Goal: Task Accomplishment & Management: Manage account settings

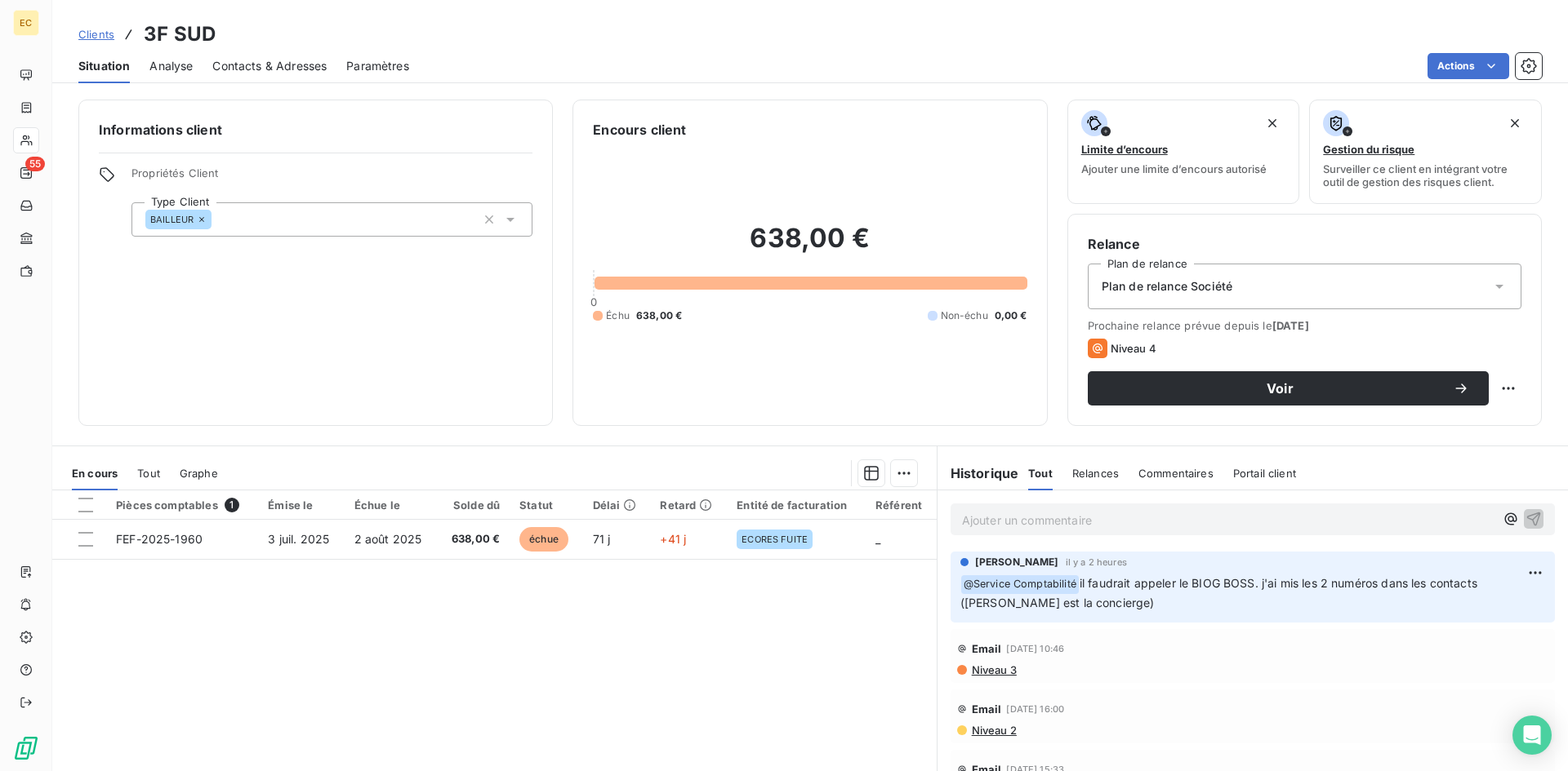
click at [103, 36] on span "Clients" at bounding box center [96, 34] width 36 height 13
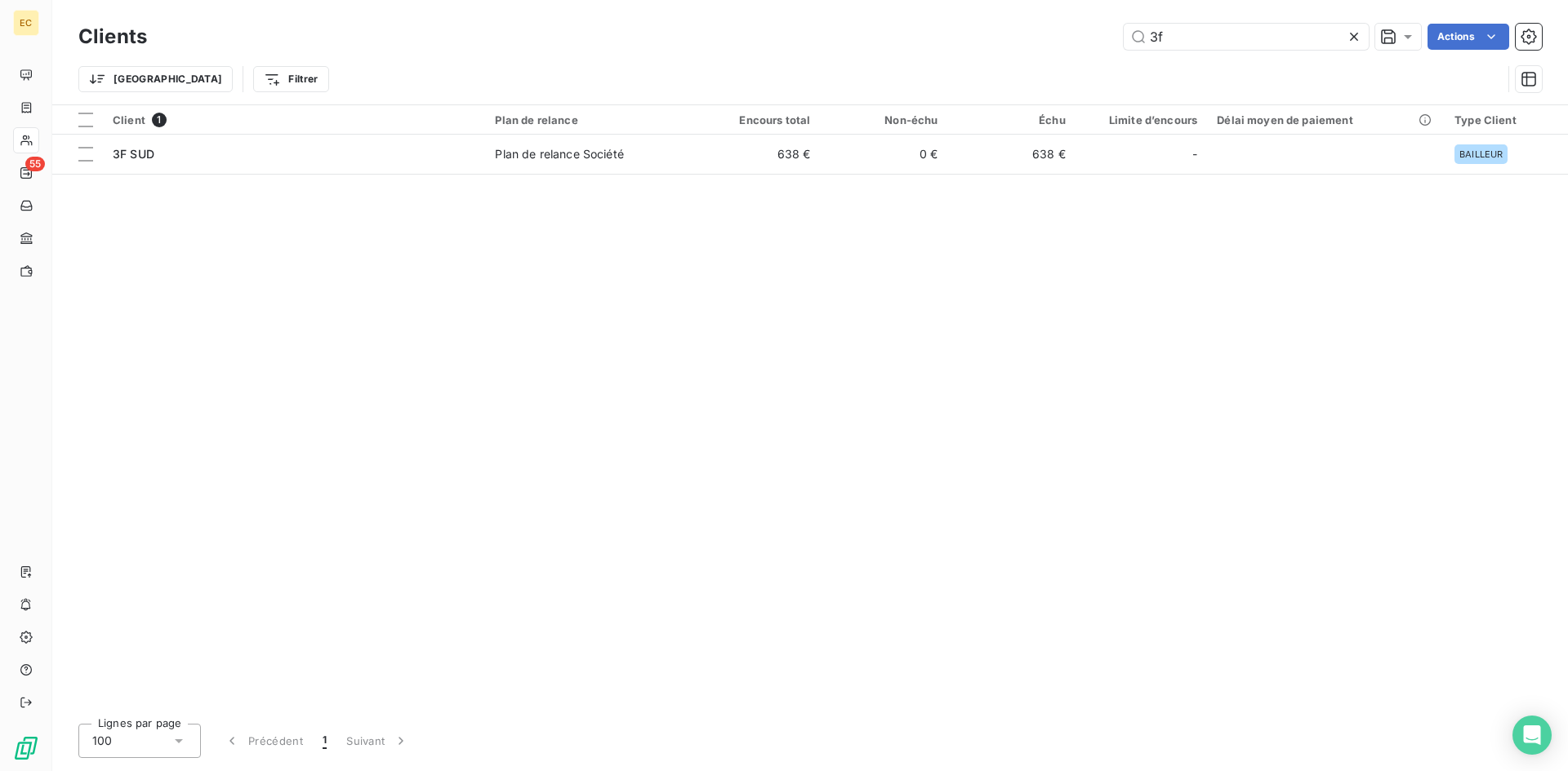
drag, startPoint x: 1170, startPoint y: 41, endPoint x: 1115, endPoint y: 39, distance: 55.0
click at [1115, 39] on div "3f Actions" at bounding box center [853, 36] width 1375 height 26
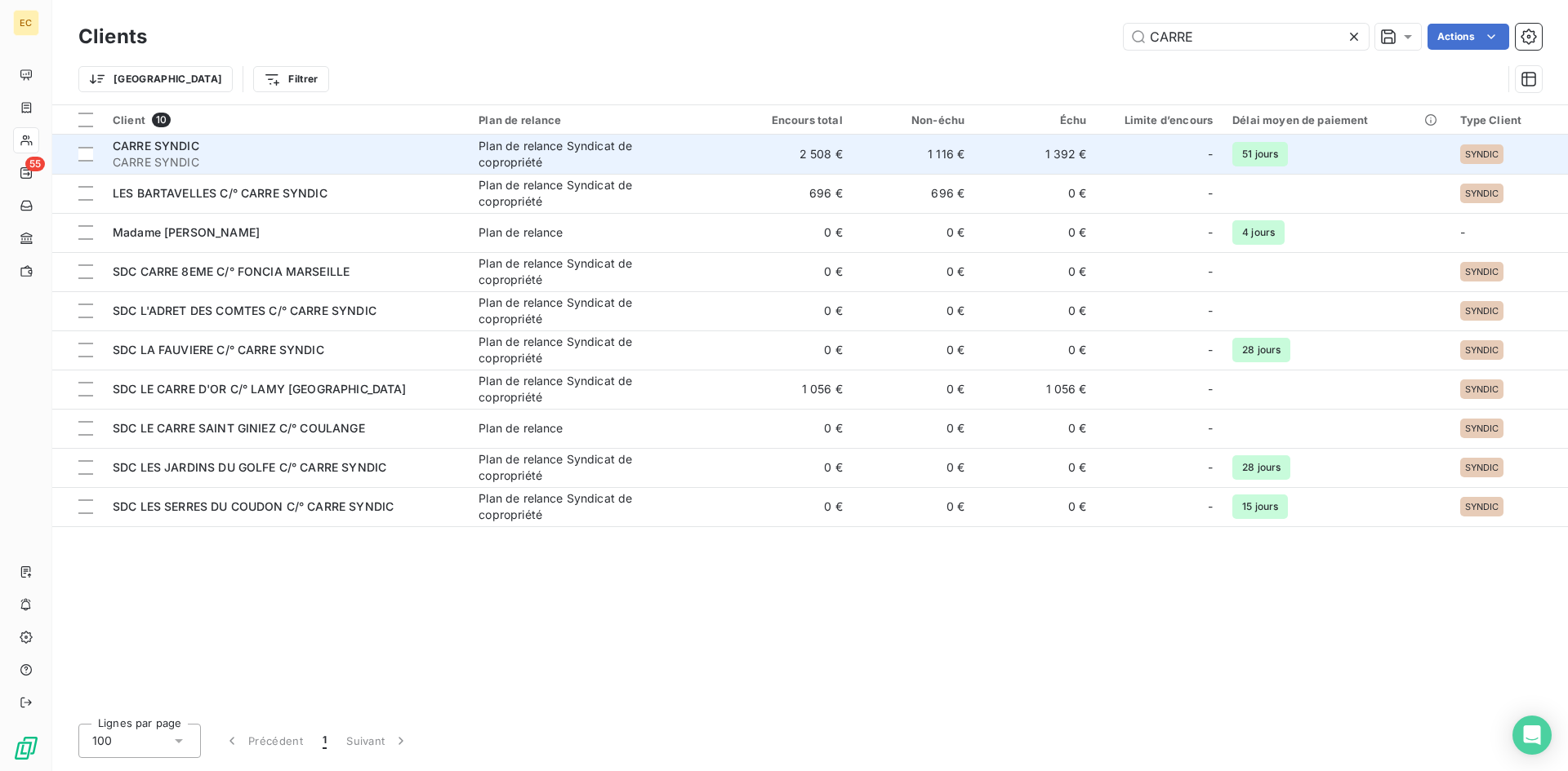
type input "CARRE"
click at [356, 159] on span "CARRE SYNDIC" at bounding box center [285, 163] width 346 height 16
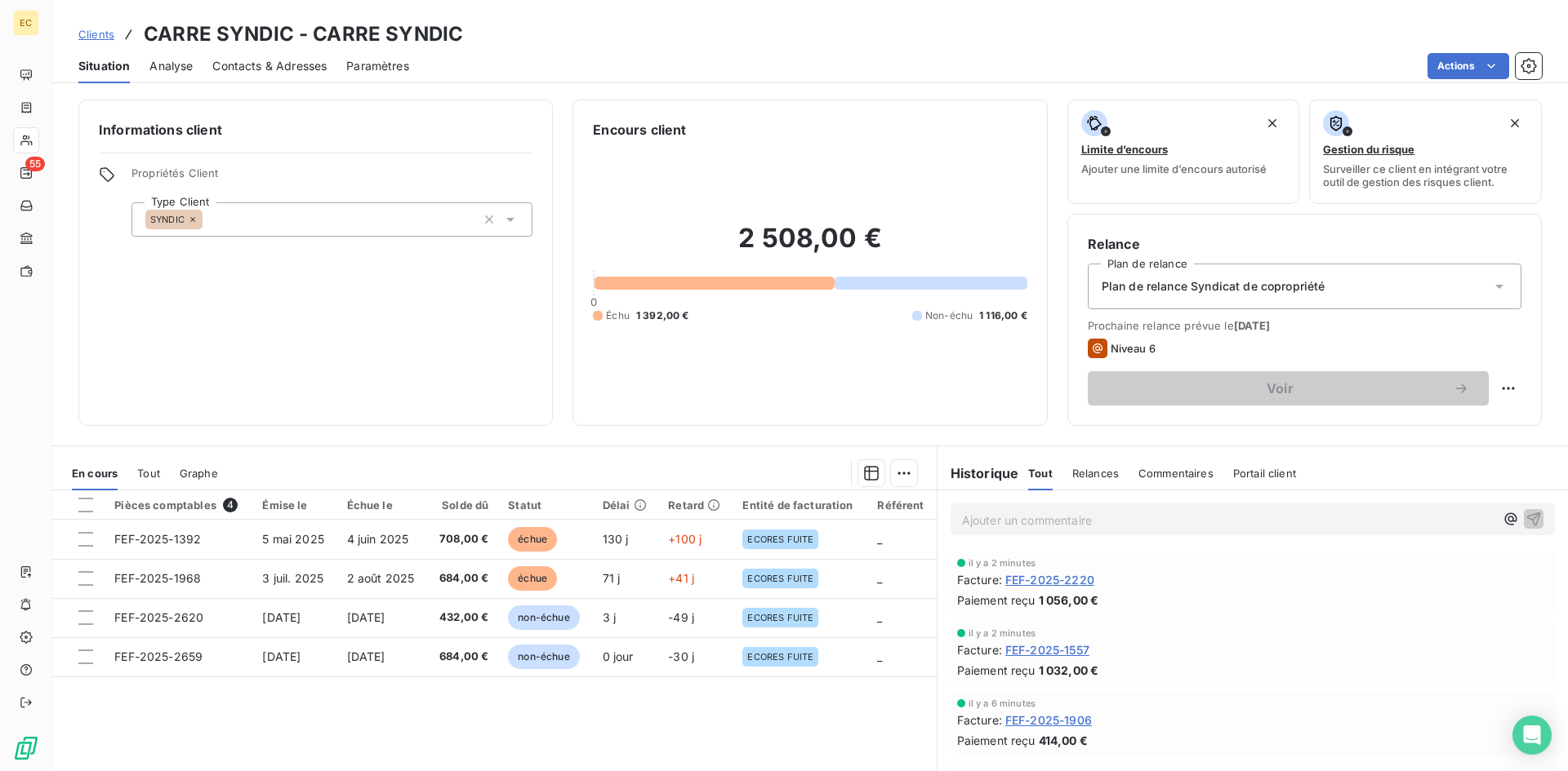
click at [282, 67] on span "Contacts & Adresses" at bounding box center [269, 66] width 114 height 16
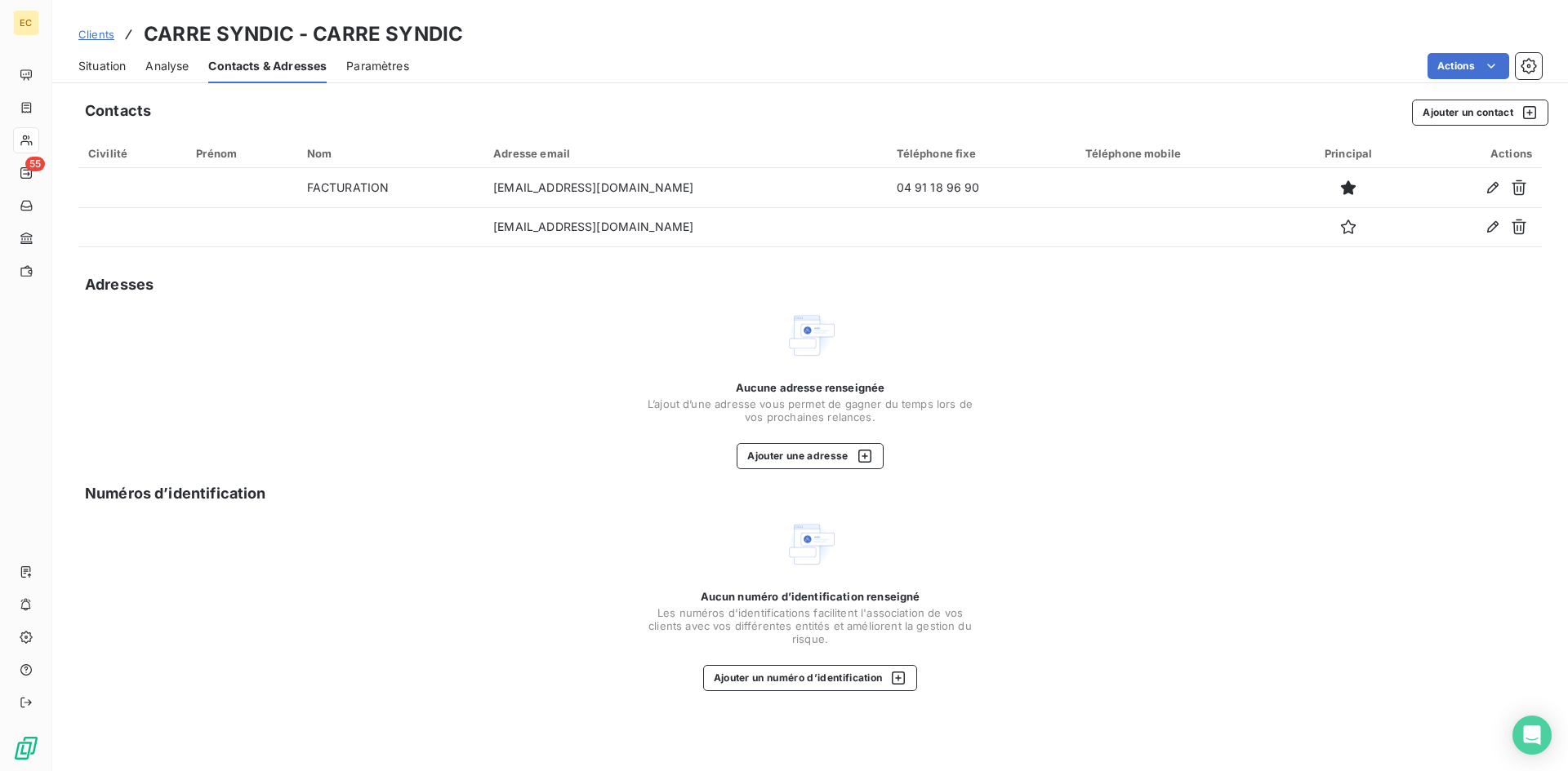
click at [92, 37] on span "Clients" at bounding box center [96, 34] width 36 height 13
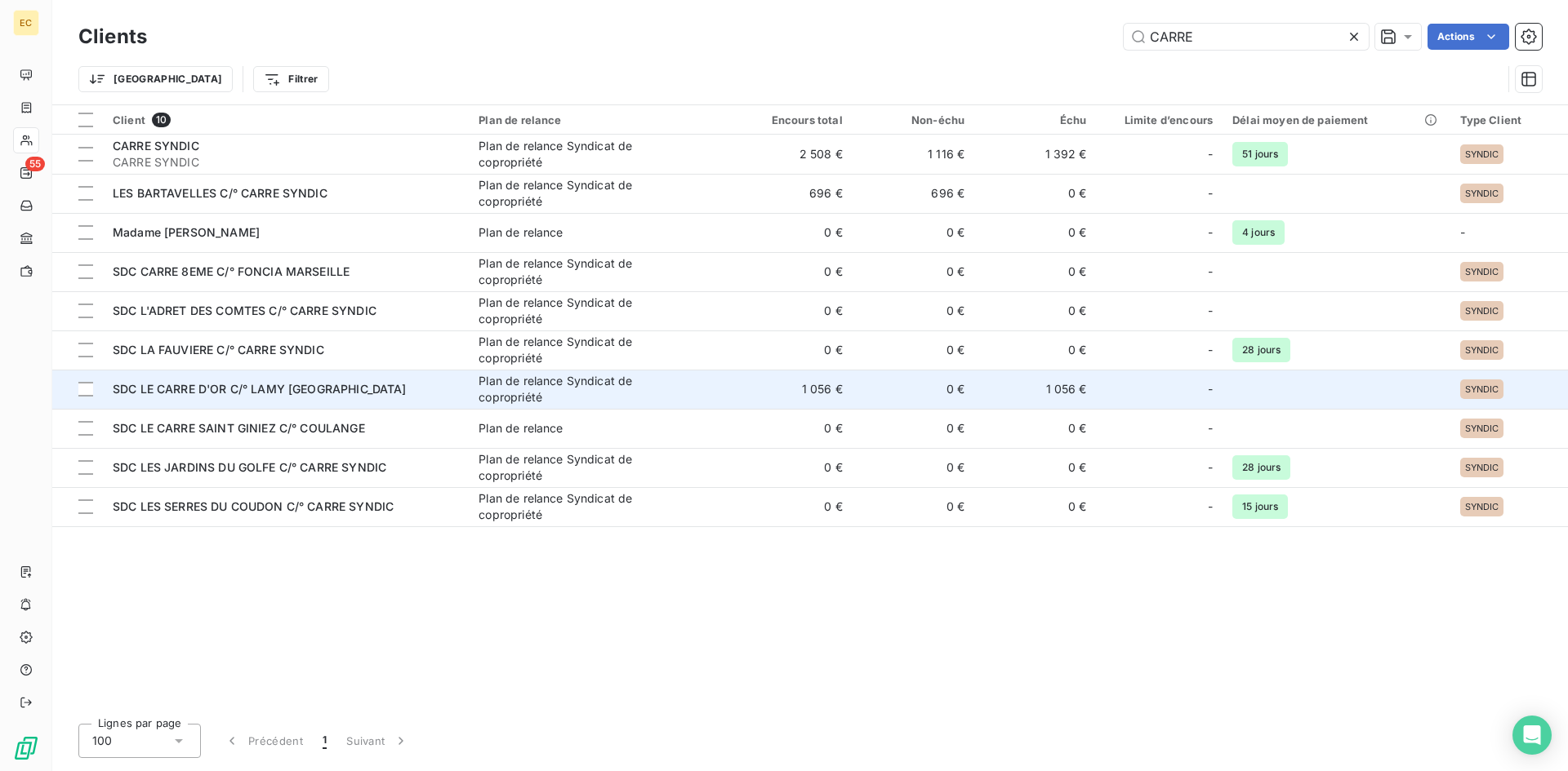
click at [200, 384] on span "SDC LE CARRE D'OR C/° LAMY [GEOGRAPHIC_DATA]" at bounding box center [259, 388] width 294 height 13
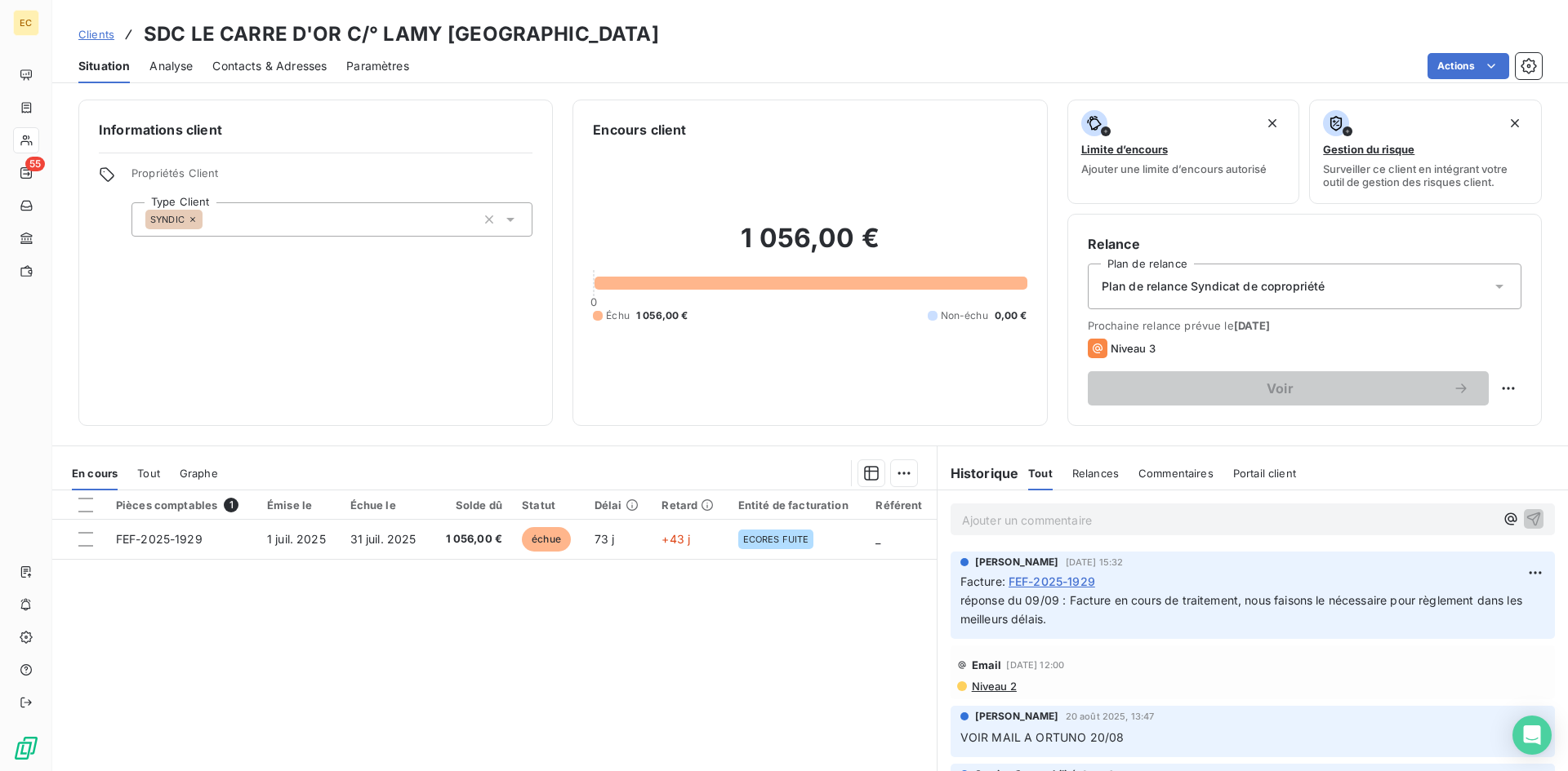
click at [265, 70] on span "Contacts & Adresses" at bounding box center [269, 66] width 114 height 16
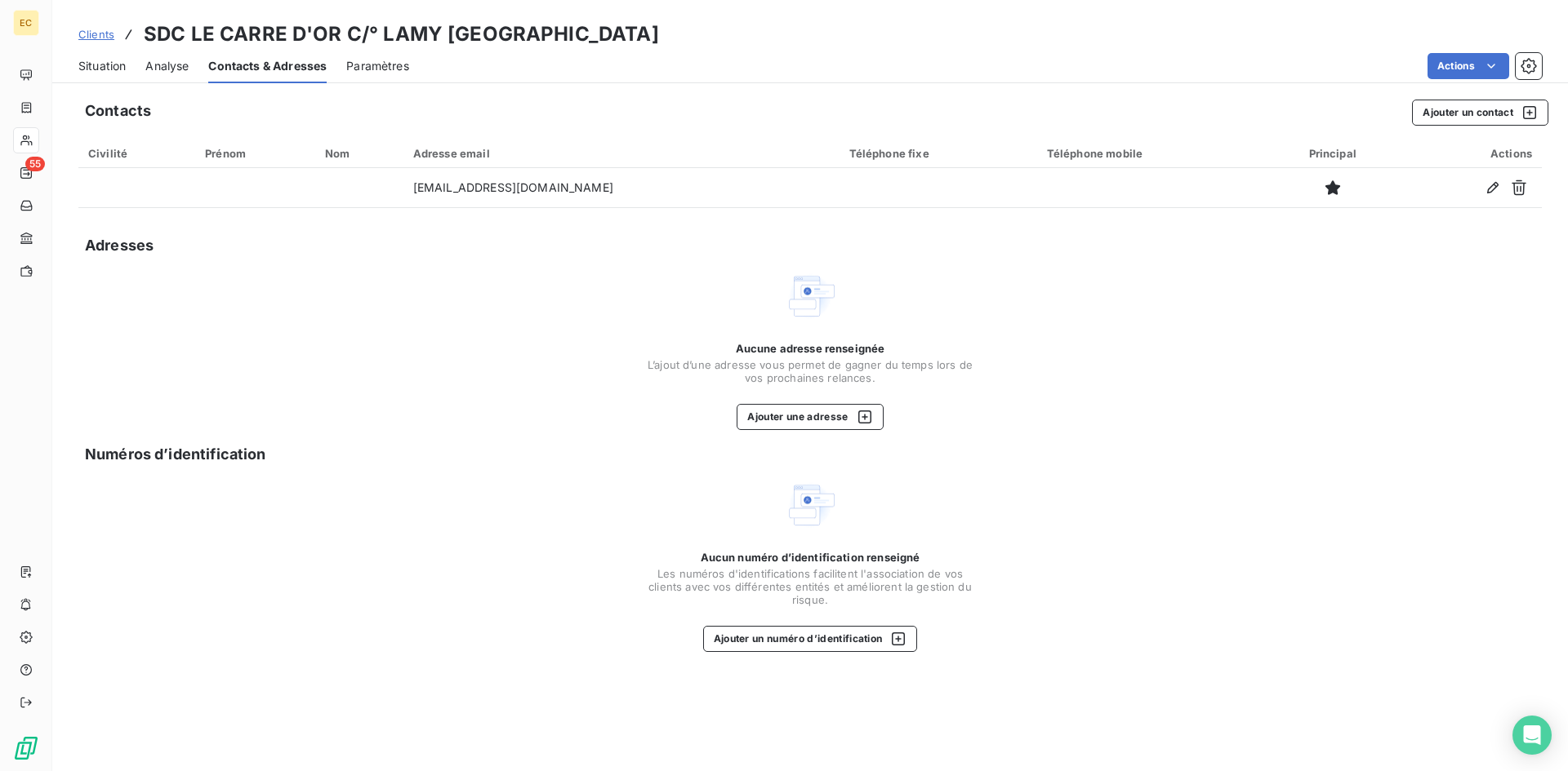
click at [101, 35] on span "Clients" at bounding box center [96, 34] width 36 height 13
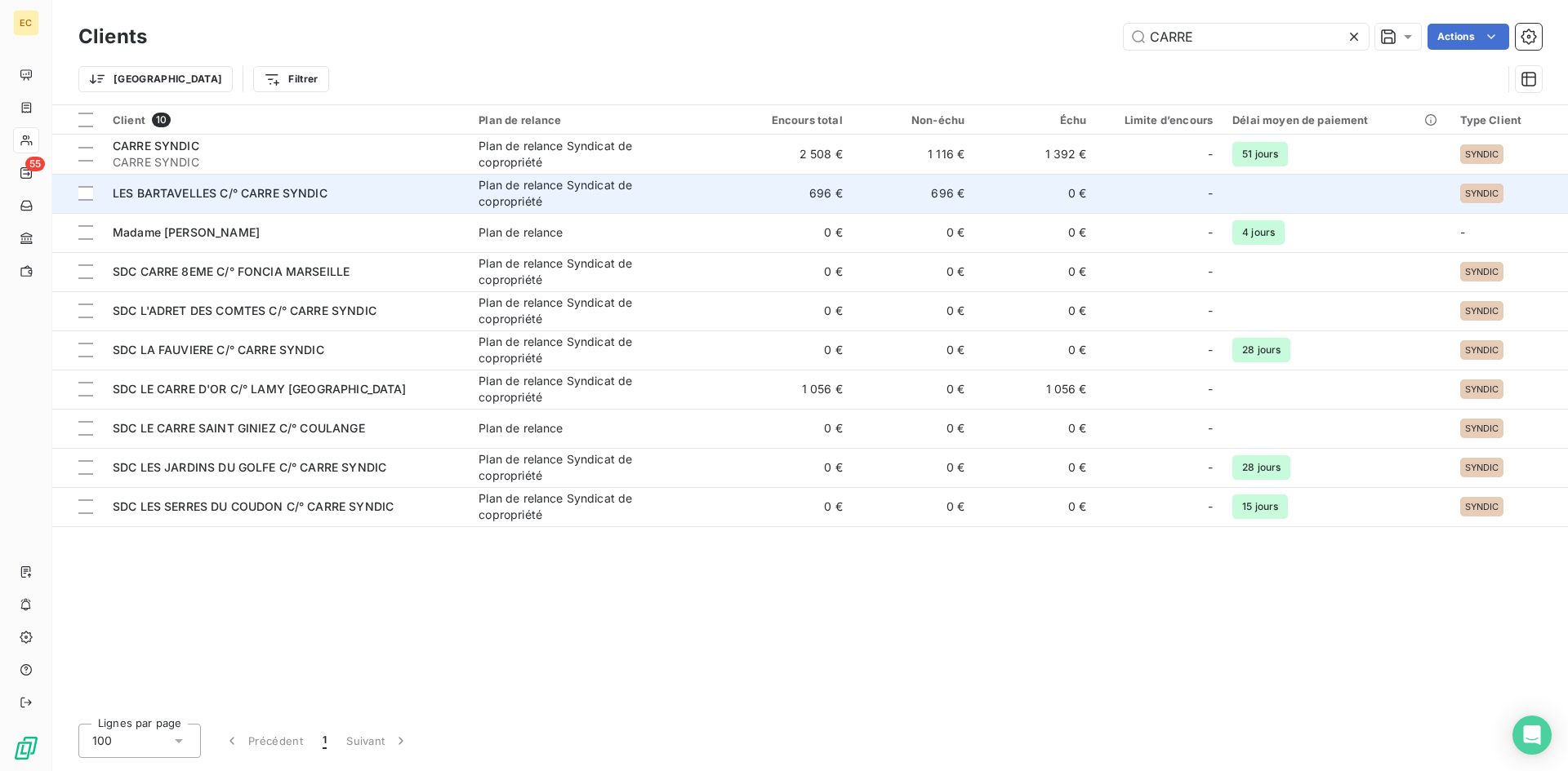
click at [201, 191] on span "LES BARTAVELLES C/° CARRE SYNDIC" at bounding box center [219, 192] width 215 height 13
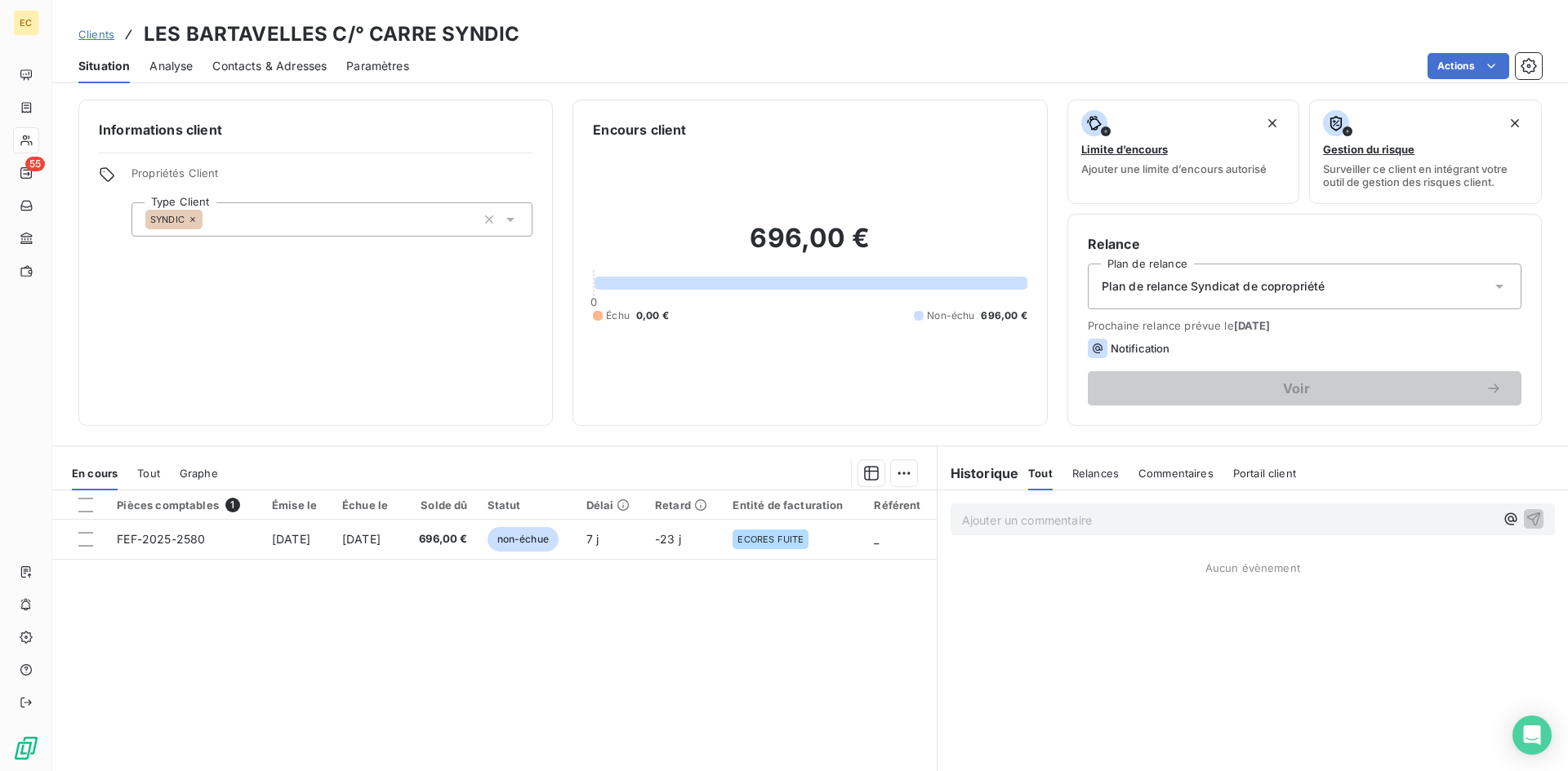
click at [264, 72] on span "Contacts & Adresses" at bounding box center [269, 66] width 114 height 16
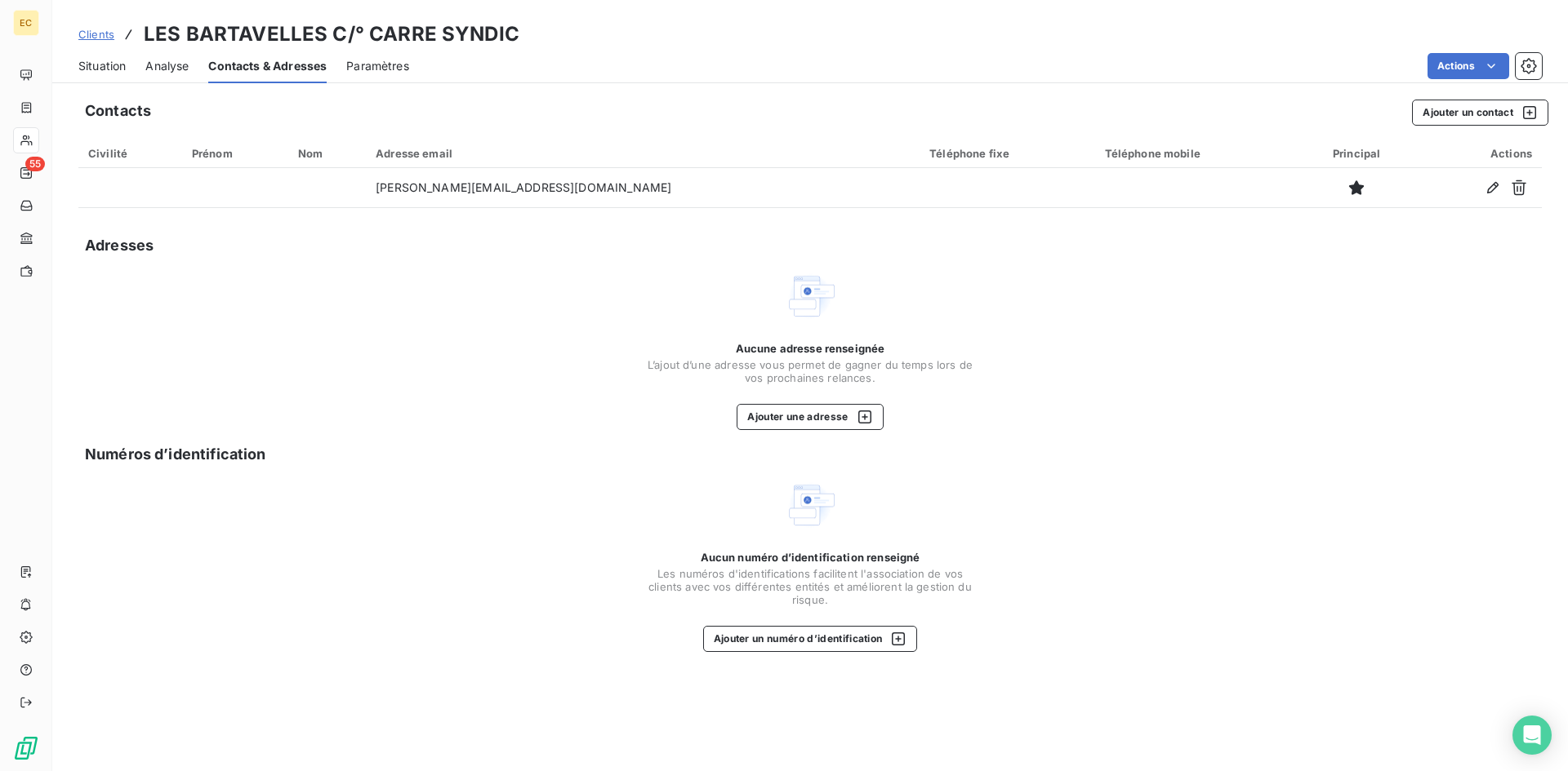
click at [99, 38] on span "Clients" at bounding box center [96, 34] width 36 height 13
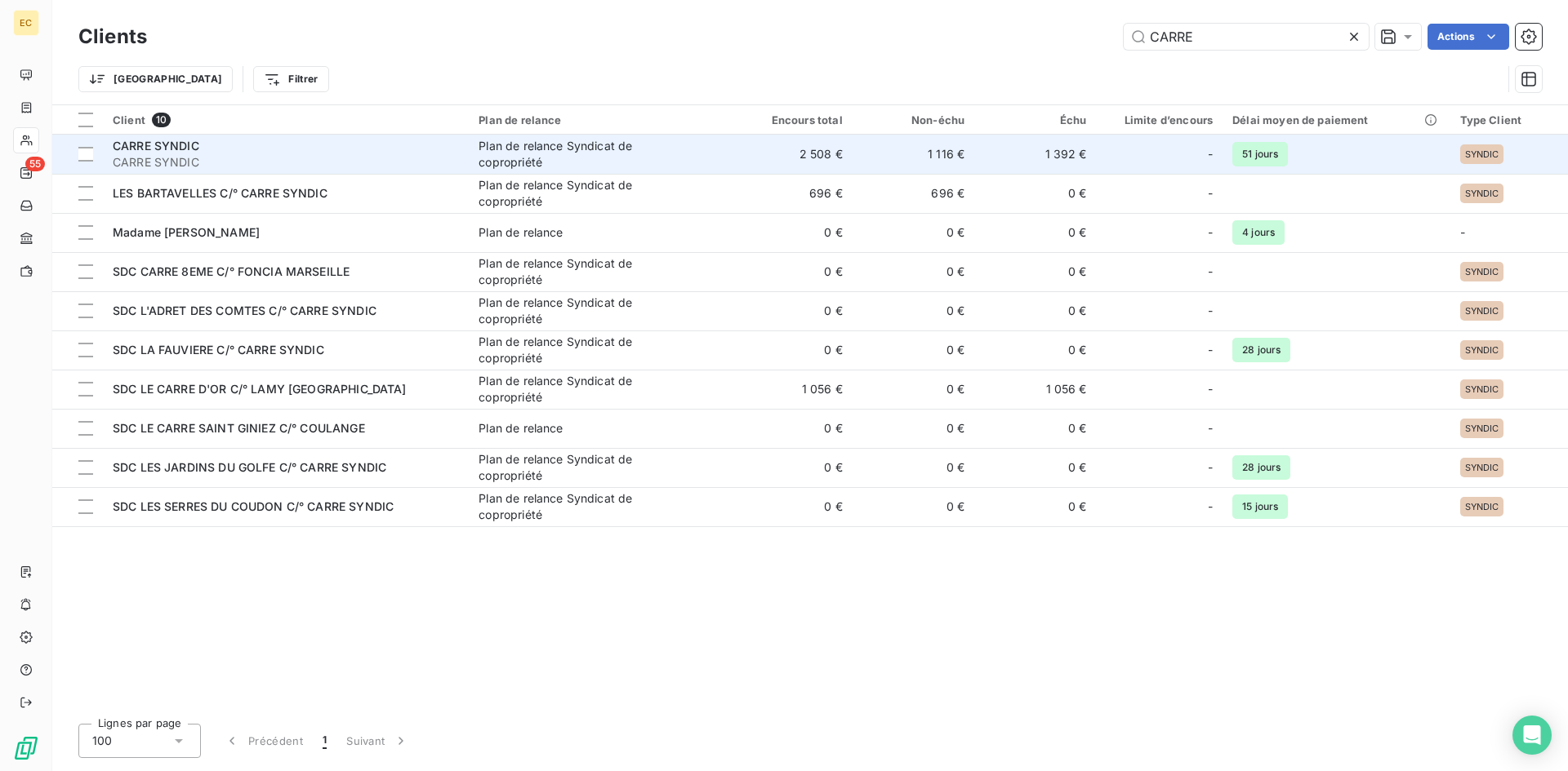
click at [138, 156] on span "CARRE SYNDIC" at bounding box center [285, 163] width 346 height 16
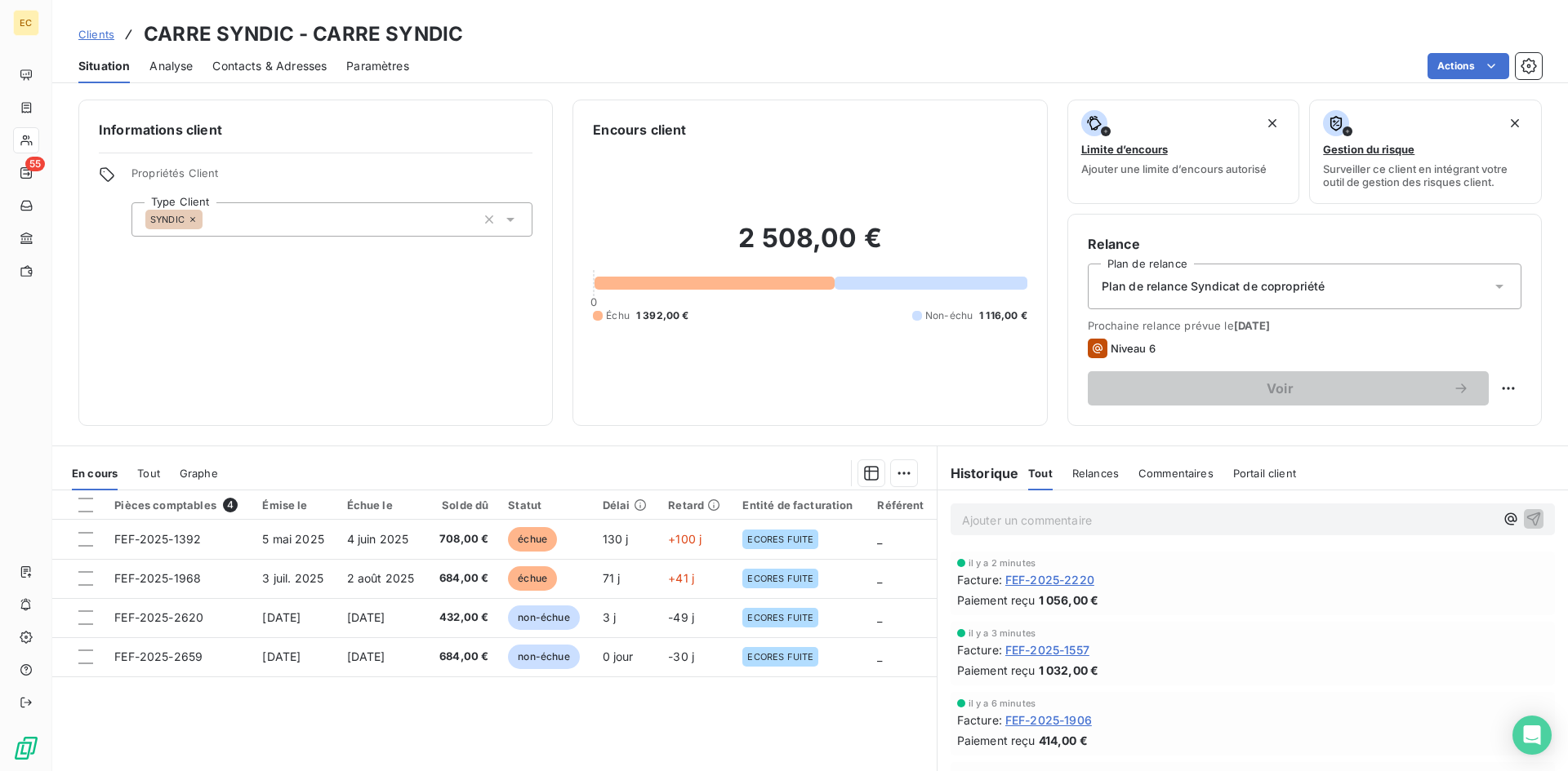
click at [262, 70] on span "Contacts & Adresses" at bounding box center [269, 66] width 114 height 16
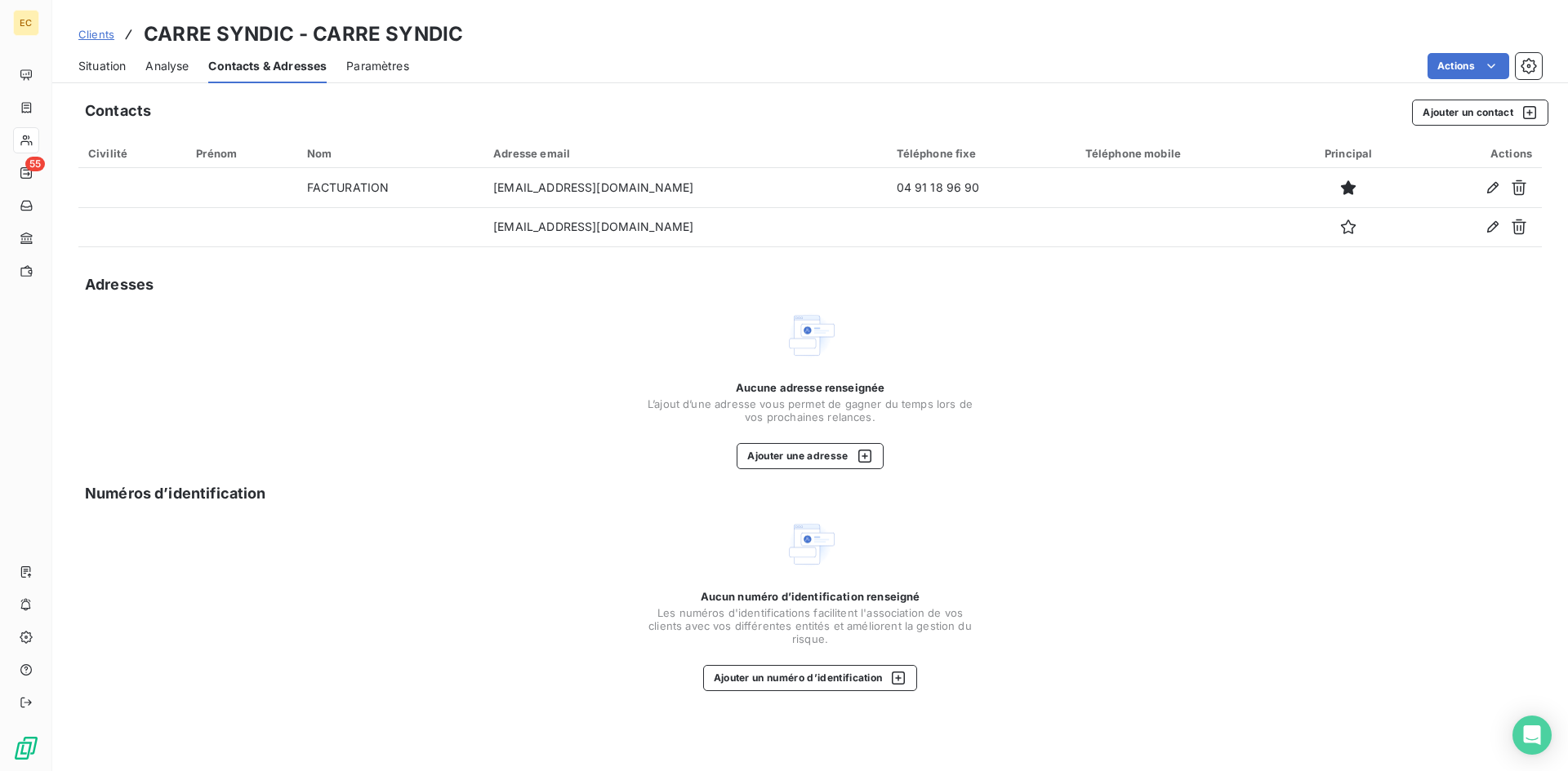
click at [113, 69] on span "Situation" at bounding box center [102, 66] width 48 height 16
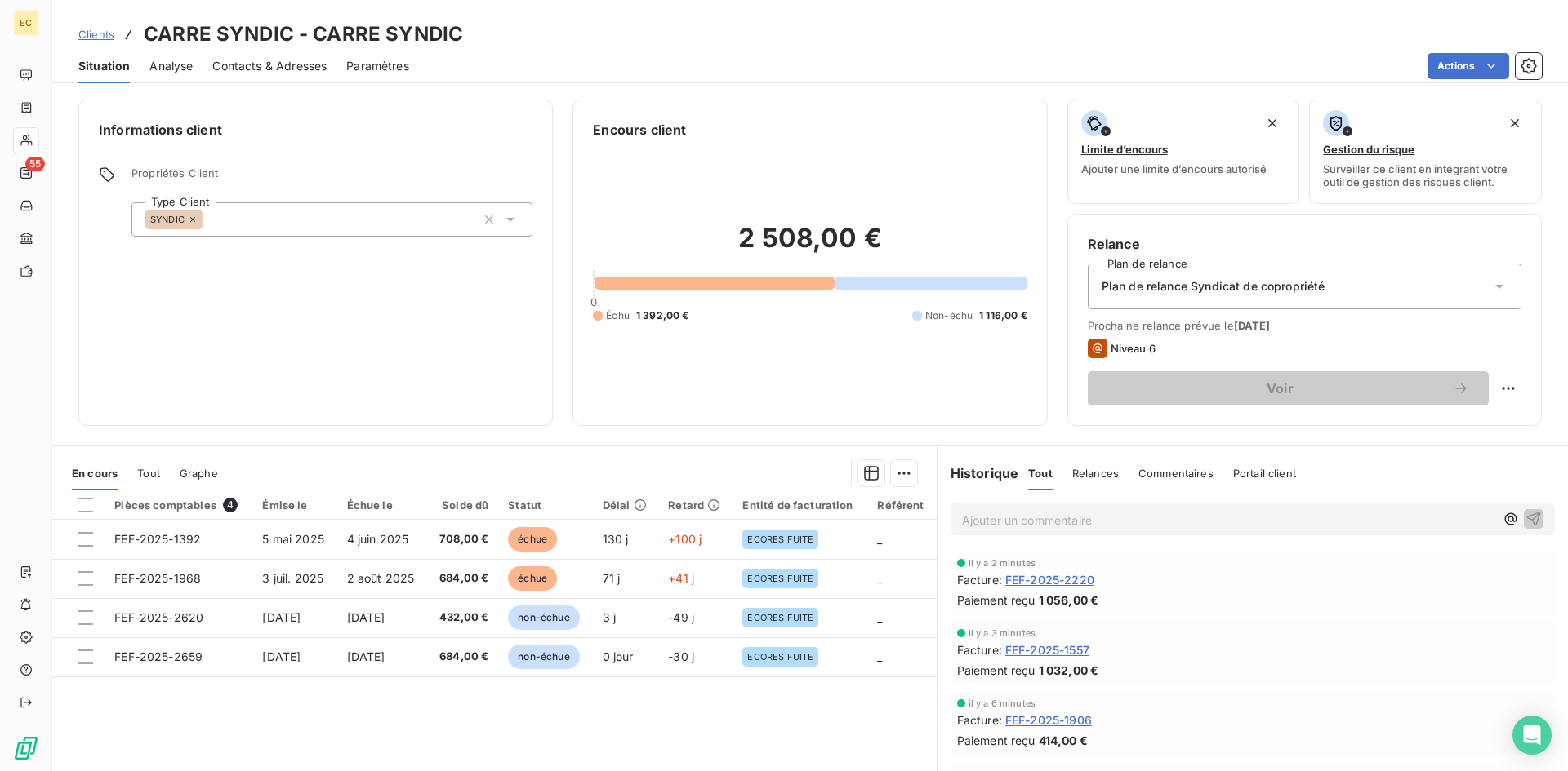
scroll to position [82, 0]
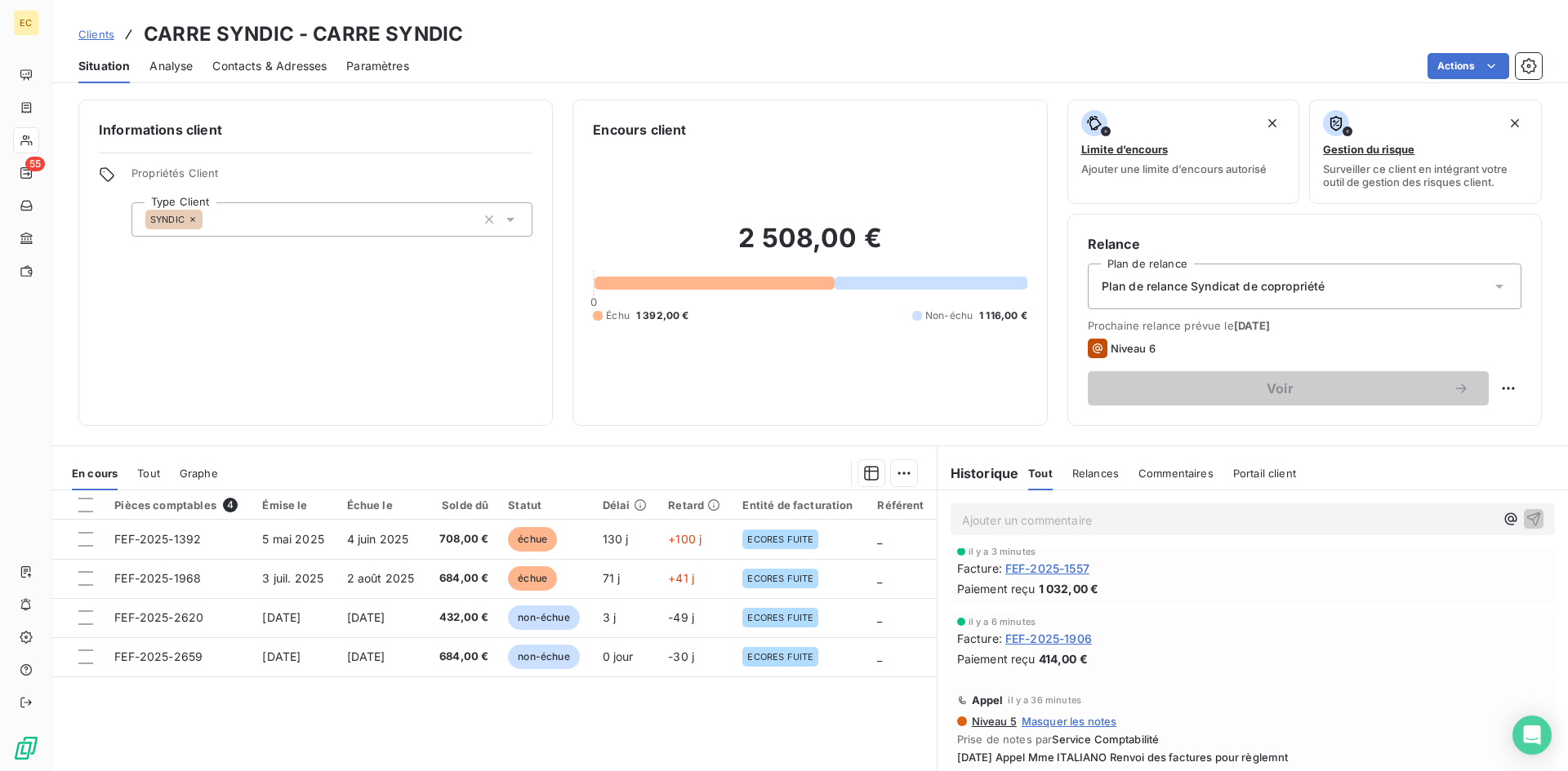
click at [1094, 475] on span "Relances" at bounding box center [1095, 473] width 47 height 13
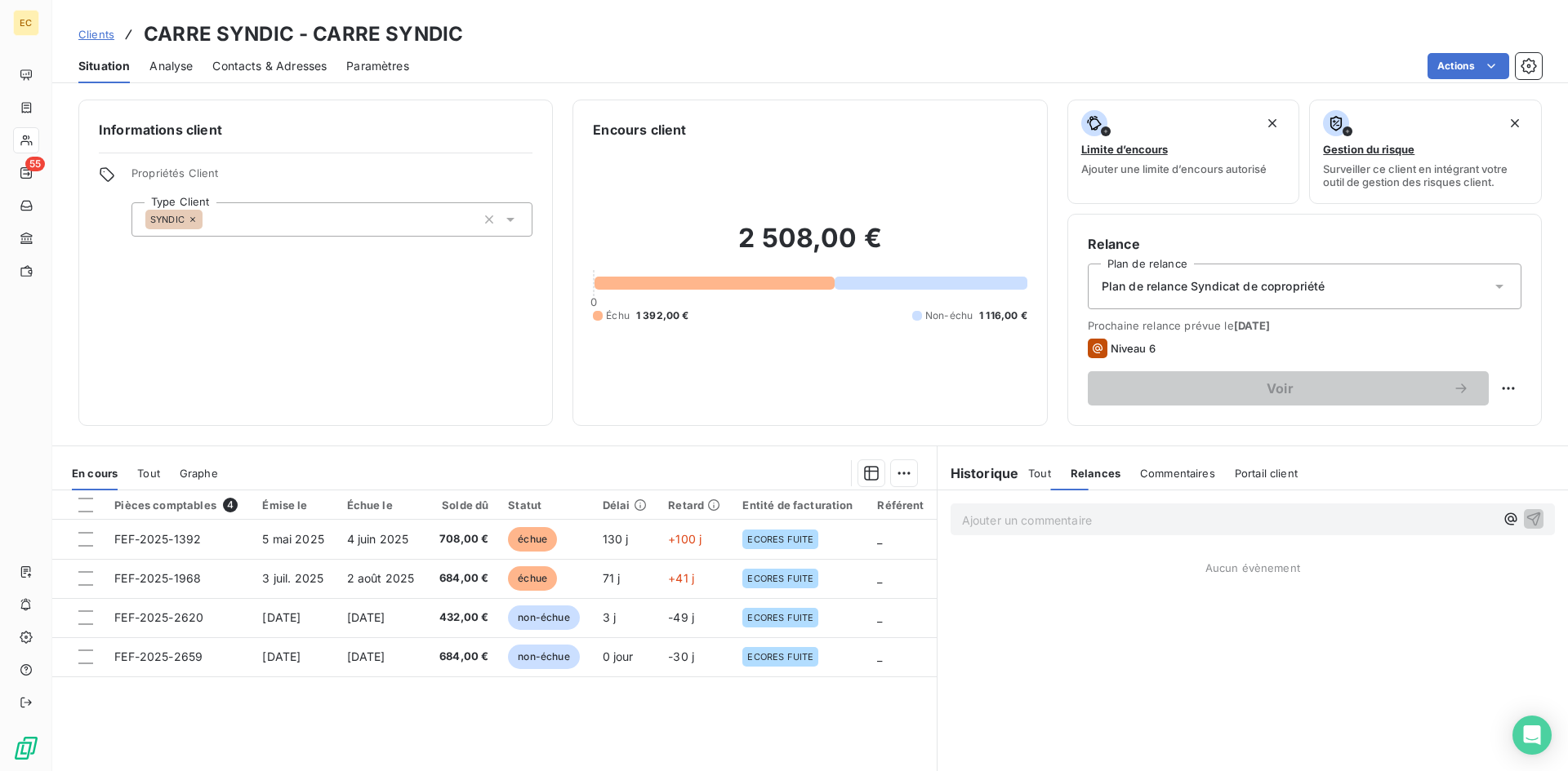
scroll to position [0, 0]
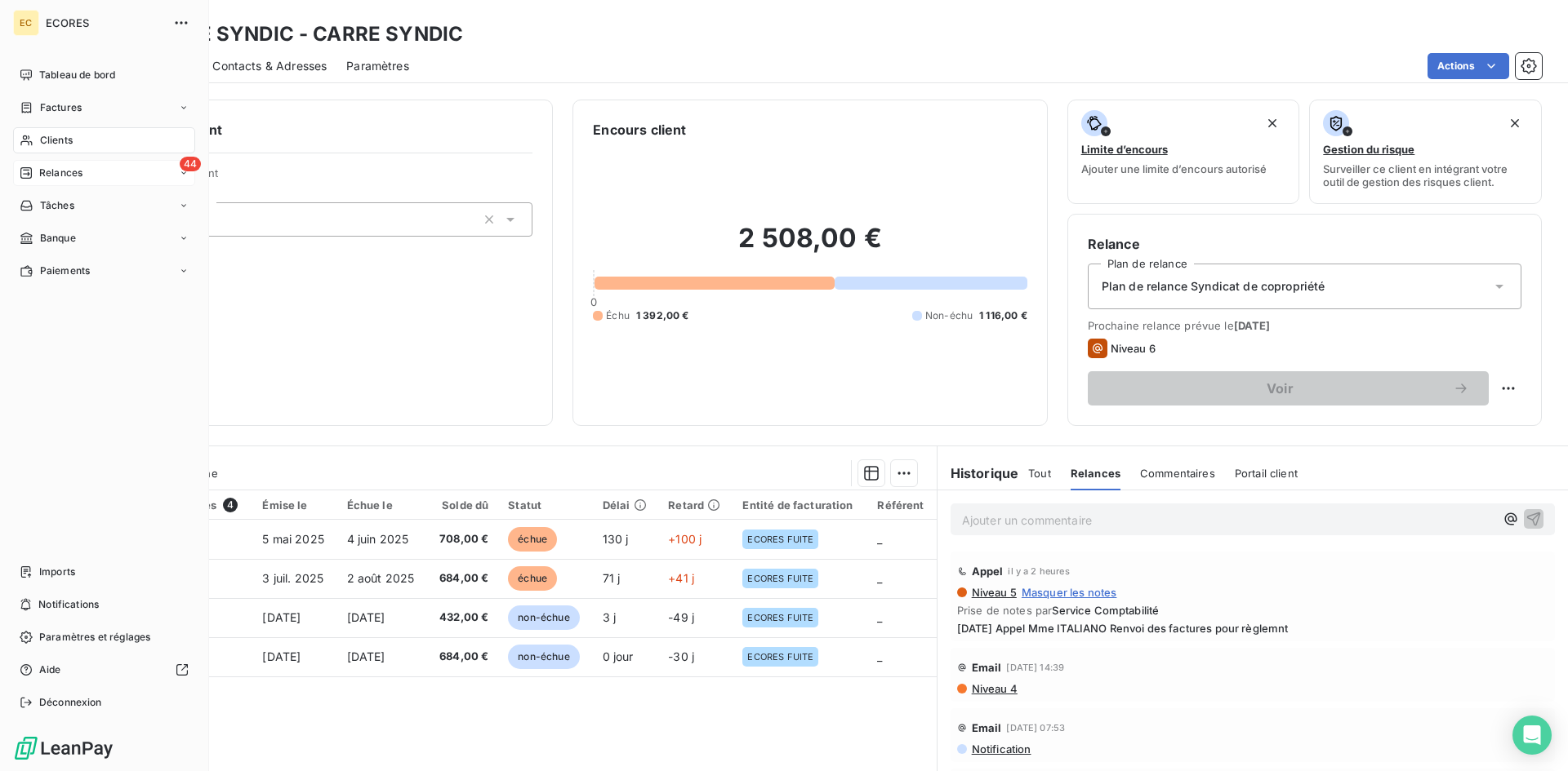
click at [58, 175] on span "Relances" at bounding box center [61, 173] width 43 height 14
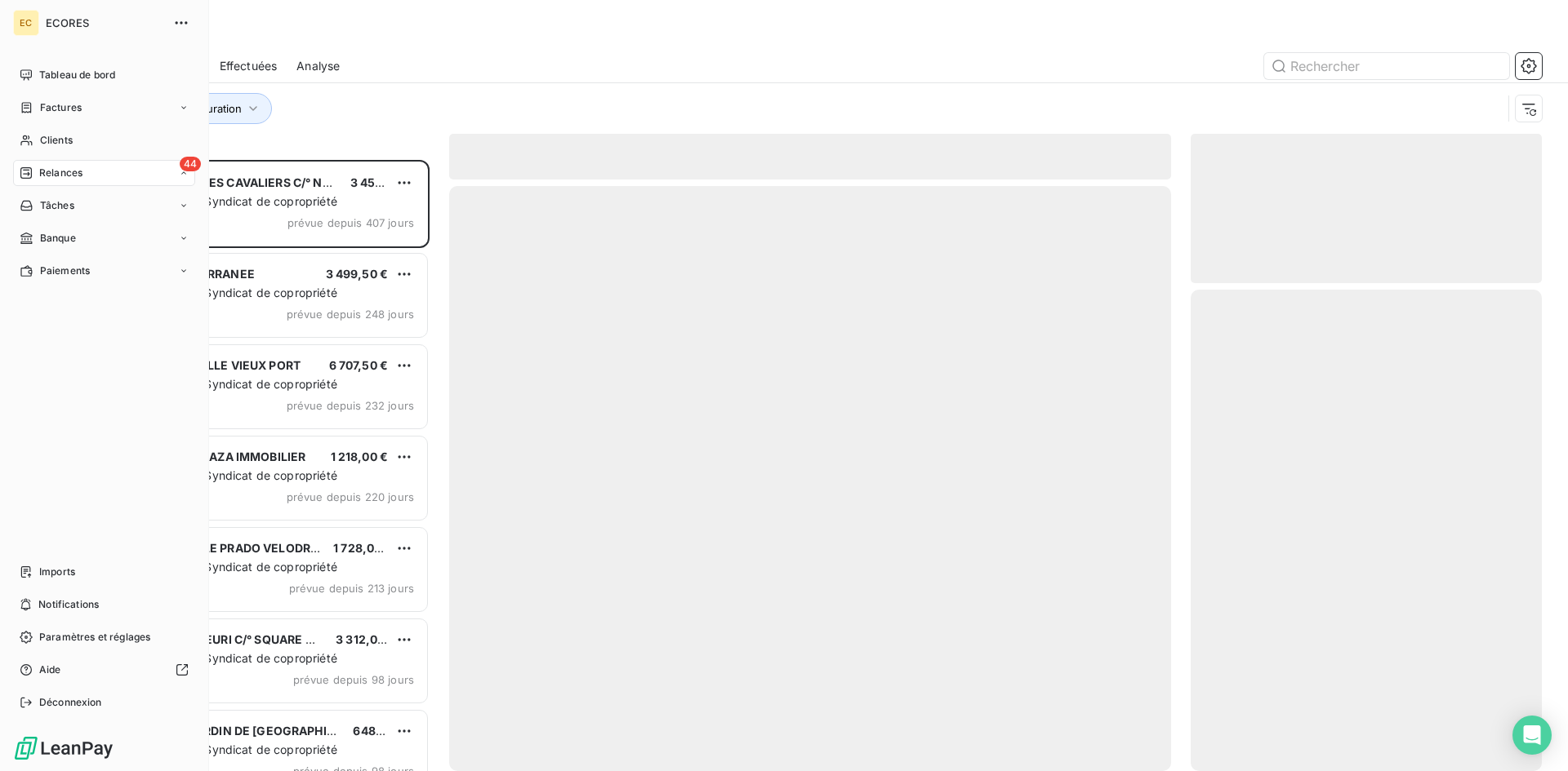
scroll to position [599, 339]
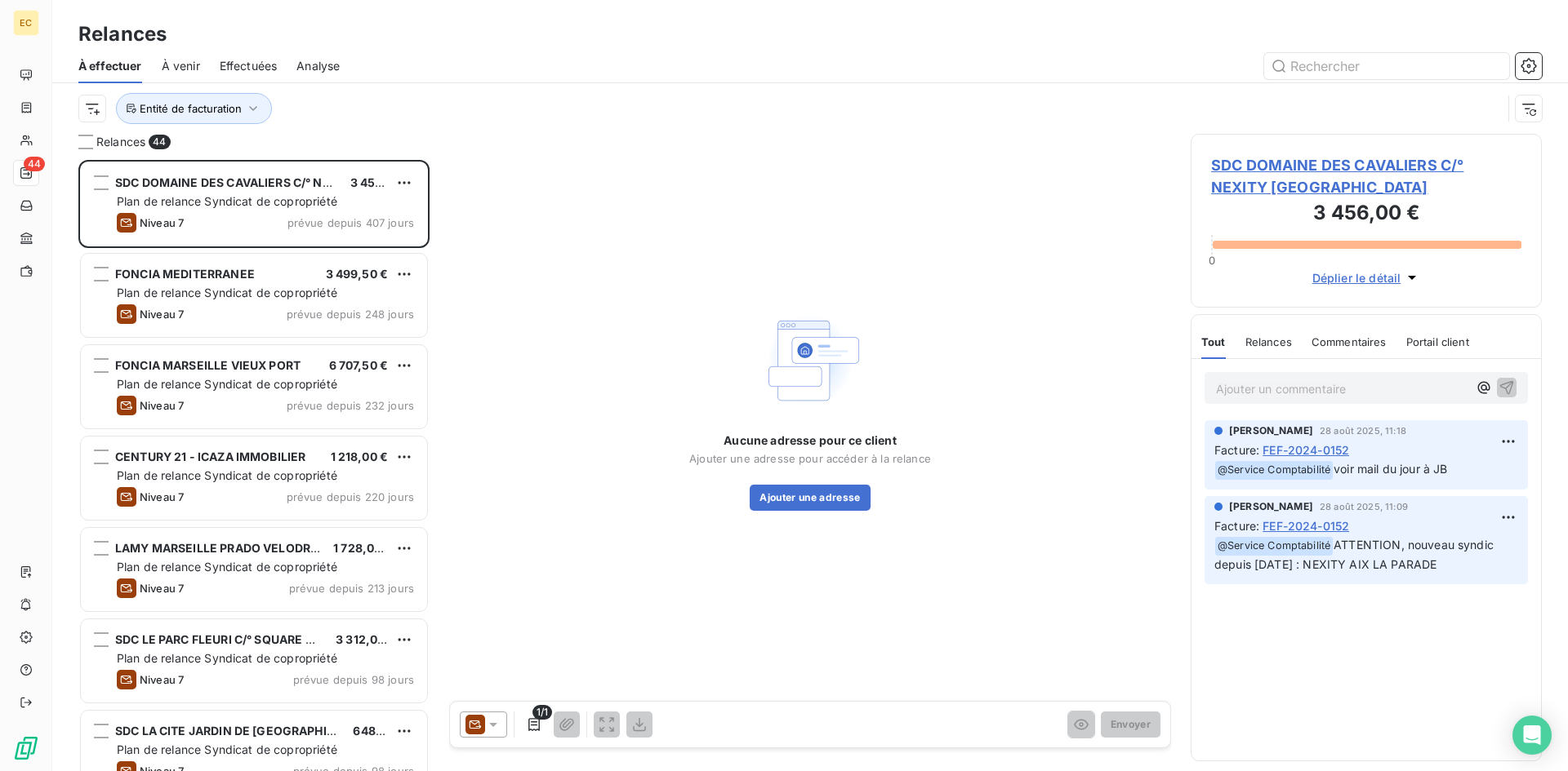
click at [234, 66] on span "Effectuées" at bounding box center [248, 66] width 58 height 16
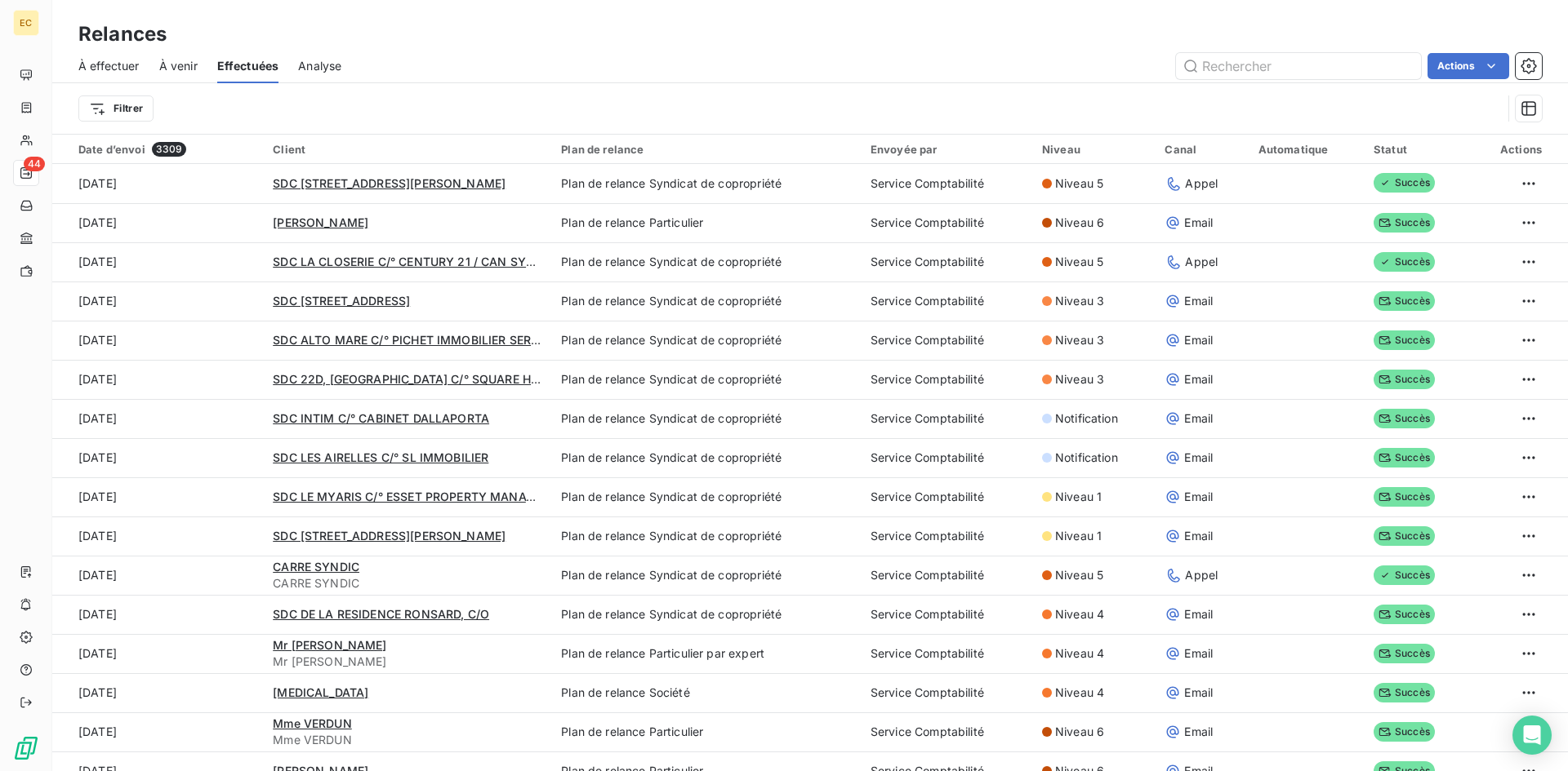
click at [185, 64] on span "À venir" at bounding box center [178, 66] width 39 height 16
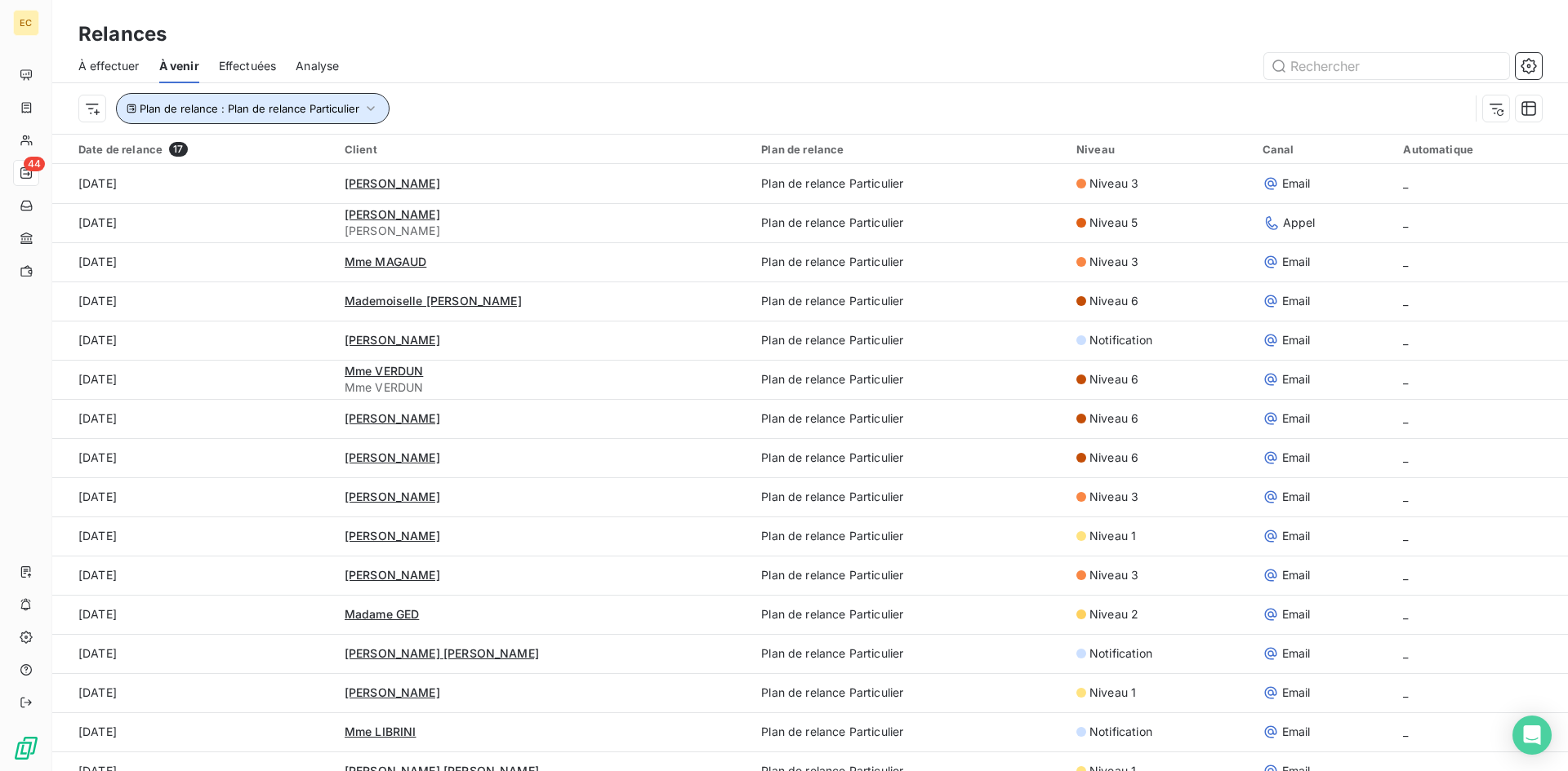
click at [254, 113] on span "Plan de relance : Plan de relance Particulier" at bounding box center [249, 109] width 219 height 13
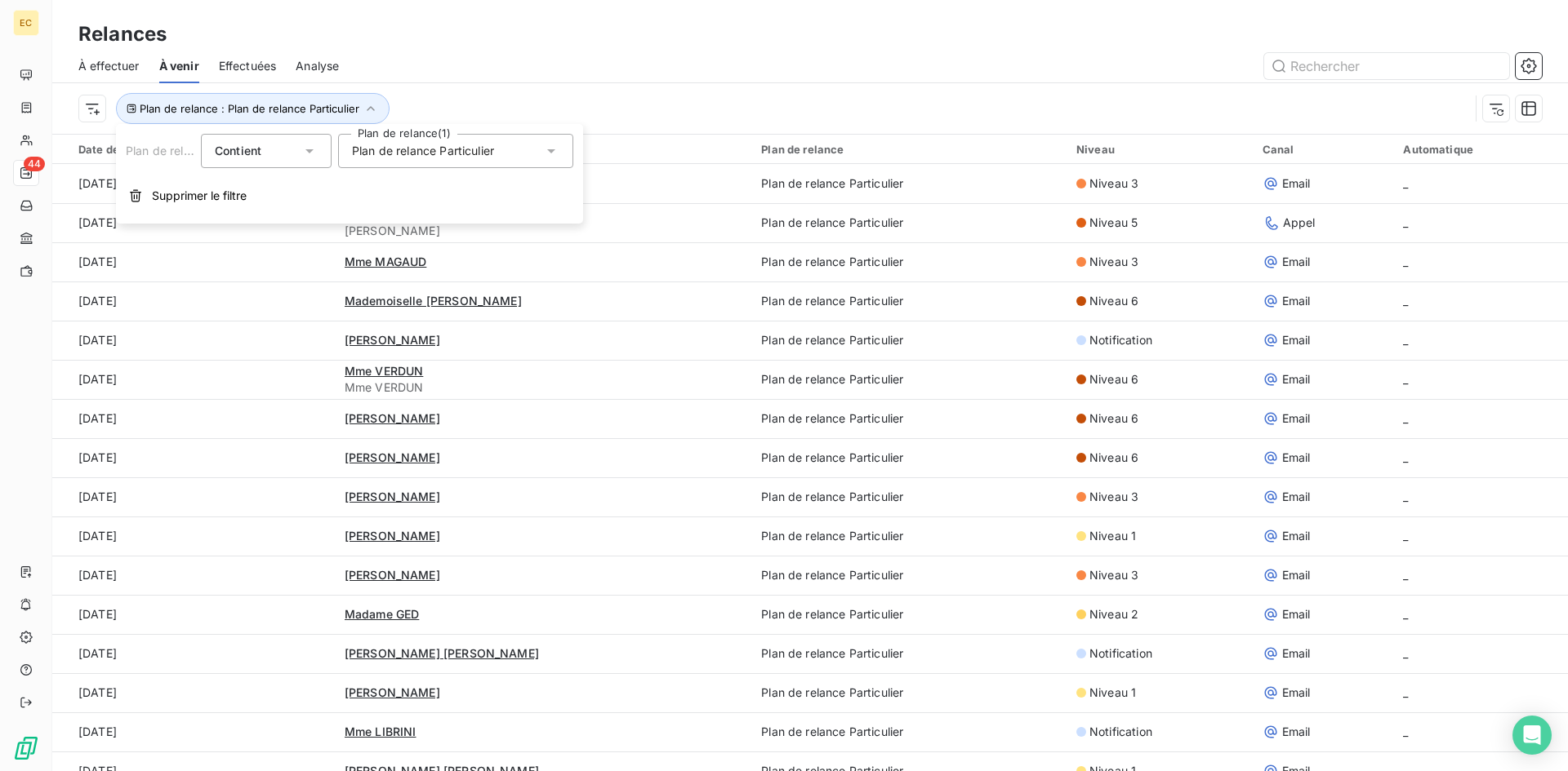
click at [405, 147] on span "Plan de relance Particulier" at bounding box center [423, 151] width 142 height 16
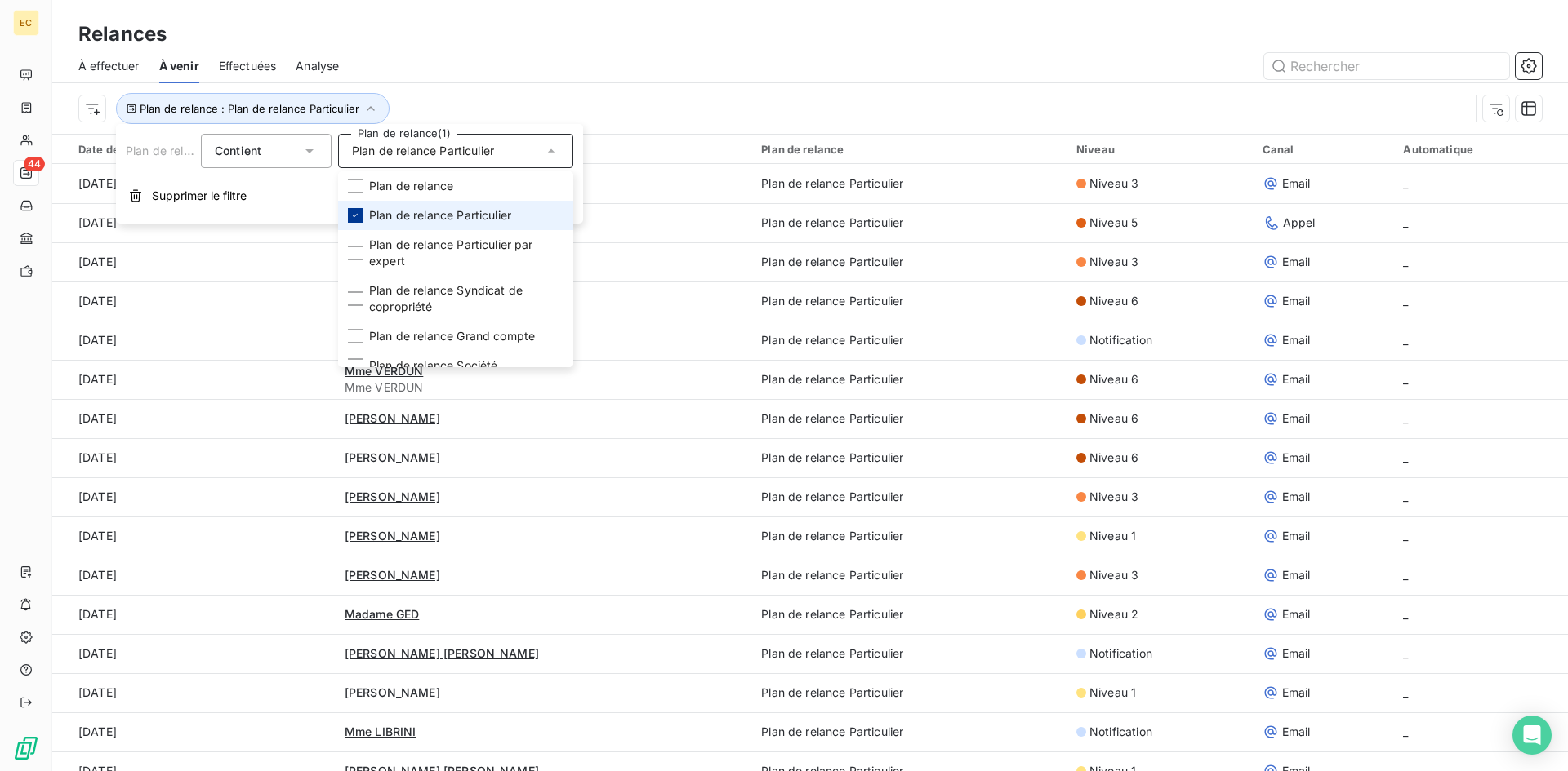
click at [351, 216] on icon at bounding box center [355, 215] width 10 height 10
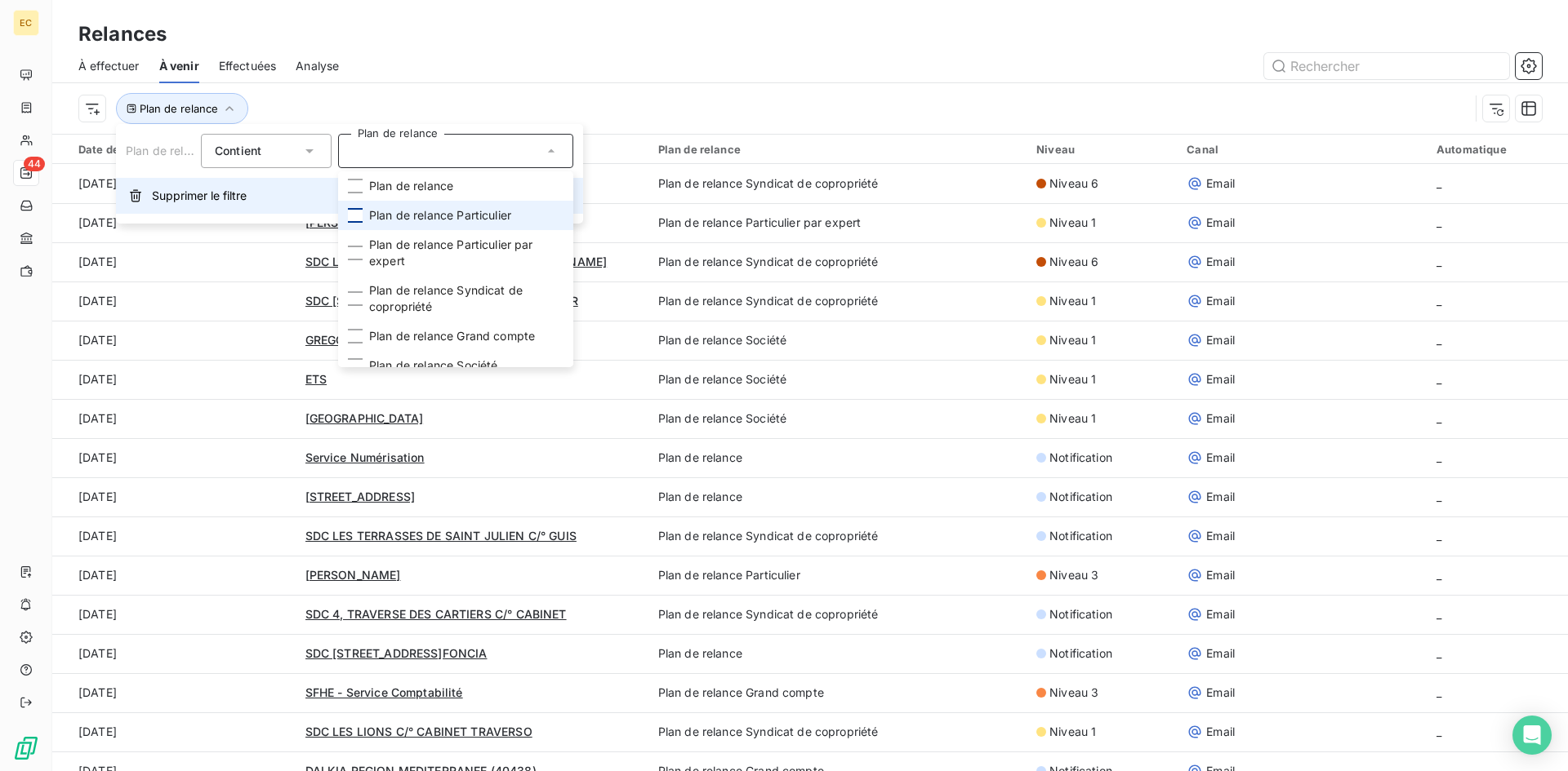
click at [209, 198] on span "Supprimer le filtre" at bounding box center [199, 196] width 94 height 16
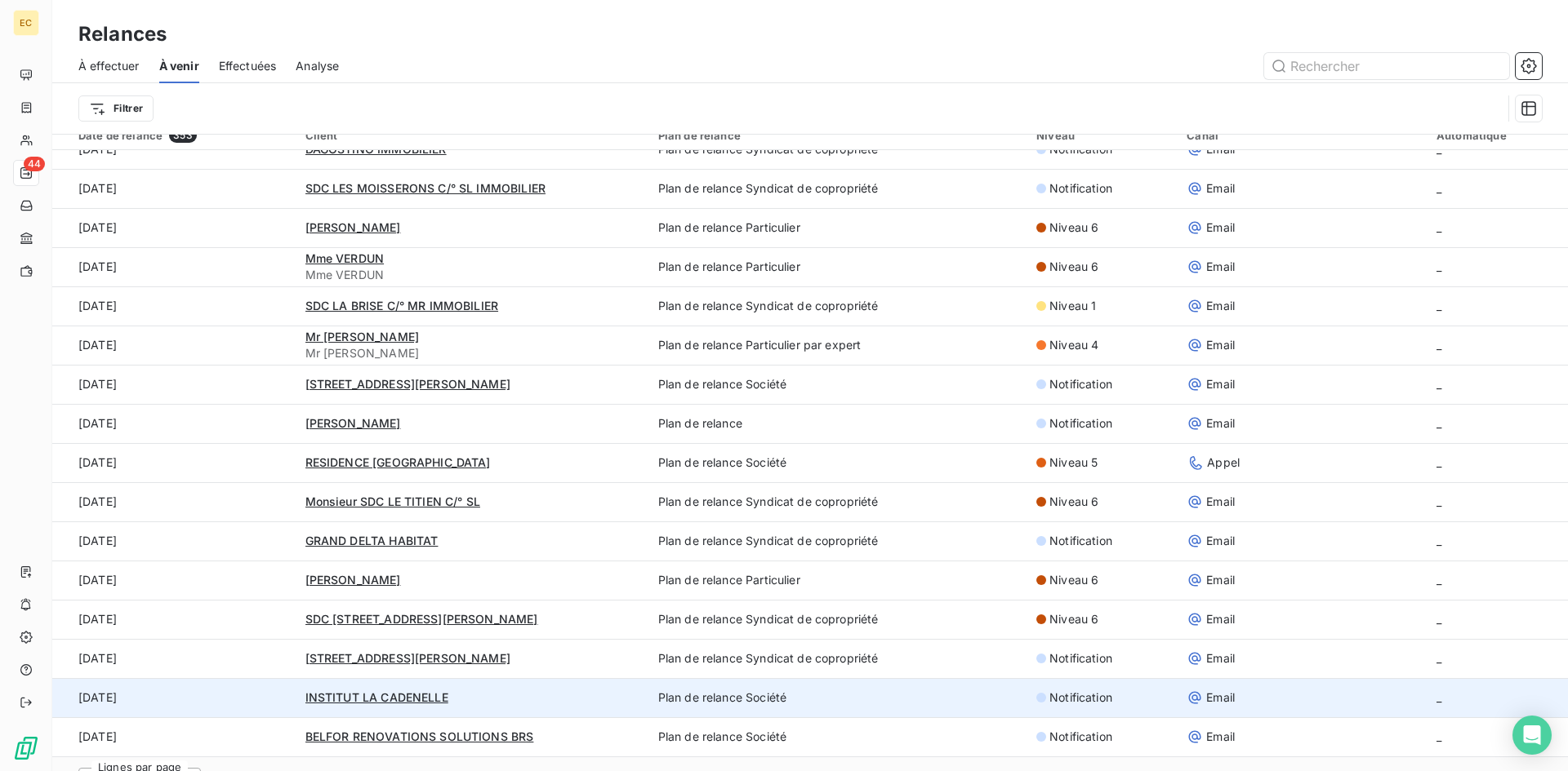
scroll to position [56, 0]
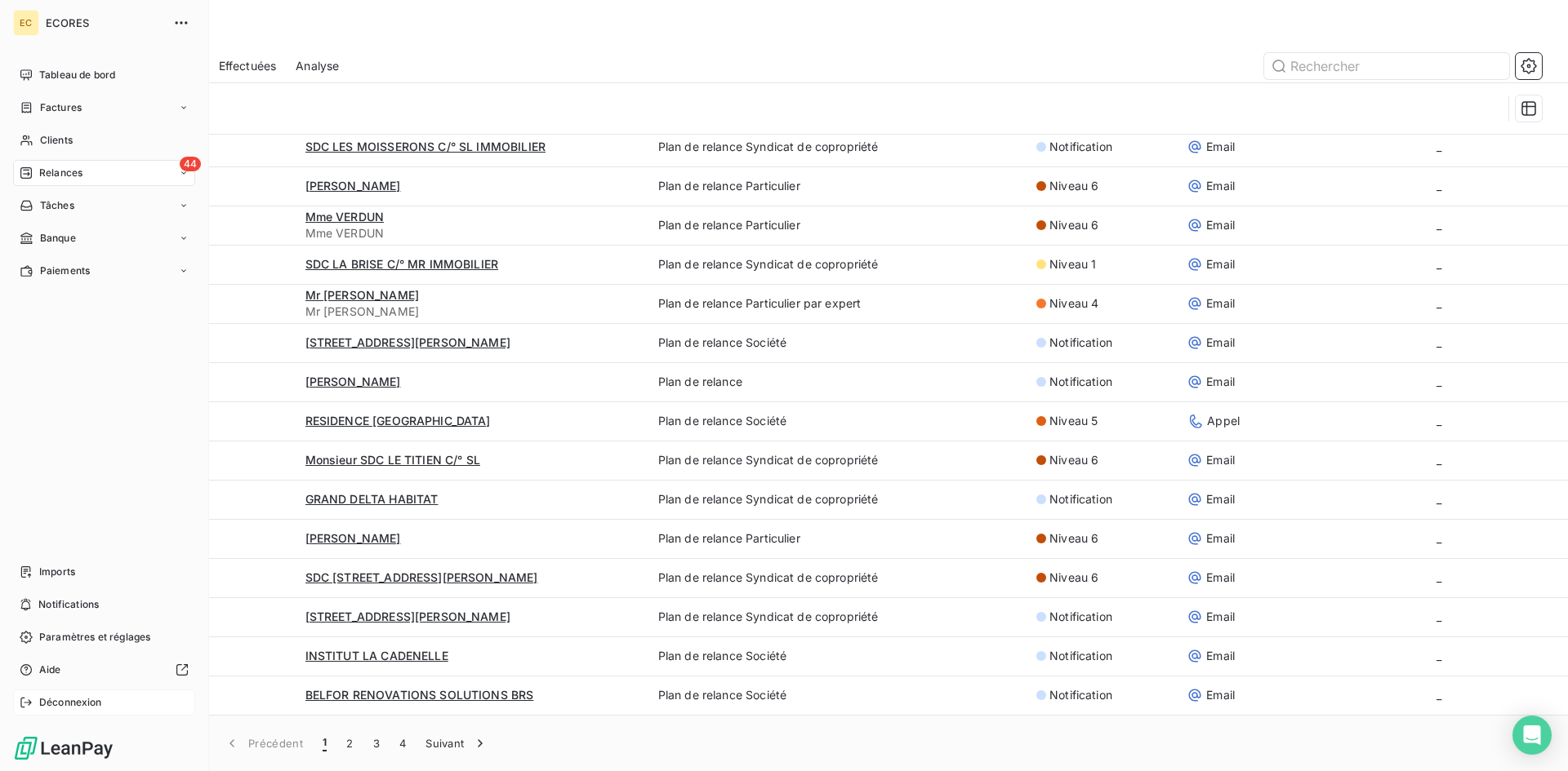
click at [73, 702] on span "Déconnexion" at bounding box center [71, 703] width 63 height 14
